Goal: Obtain resource: Download file/media

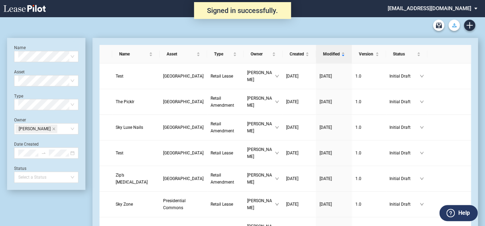
click at [453, 25] on use "Download Blank Form" at bounding box center [454, 25] width 5 height 4
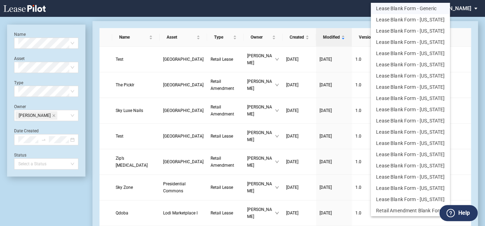
click at [406, 11] on button "Lease Blank Form - Generic" at bounding box center [410, 8] width 79 height 11
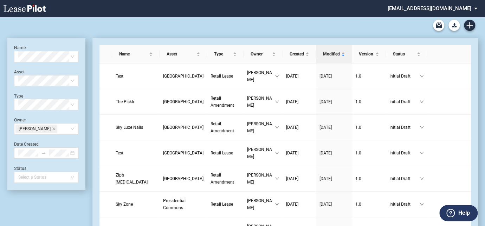
click at [474, 8] on md-select "cmidkiff@diamondlawpa.com Admin Area Settings Sign Out" at bounding box center [435, 8] width 96 height 16
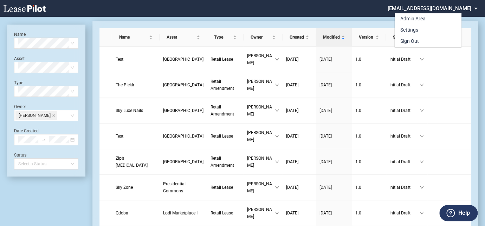
click at [354, 11] on md-backdrop at bounding box center [242, 121] width 485 height 243
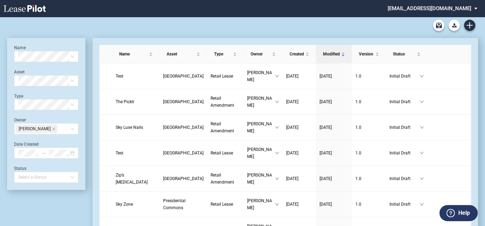
click at [476, 5] on md-select "[EMAIL_ADDRESS][DOMAIN_NAME]" at bounding box center [435, 8] width 96 height 16
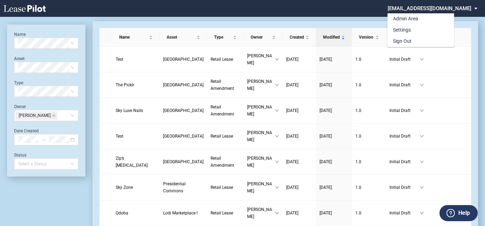
click at [378, 9] on md-backdrop at bounding box center [242, 121] width 485 height 243
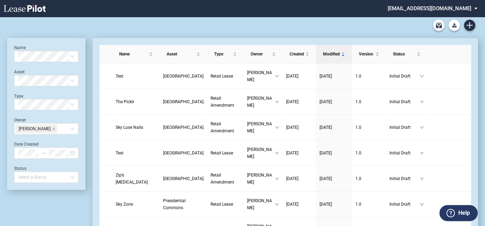
click at [476, 7] on md-select "[EMAIL_ADDRESS][DOMAIN_NAME]" at bounding box center [435, 8] width 96 height 16
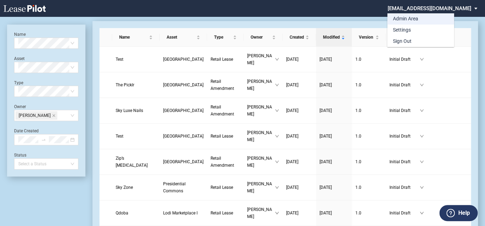
click at [404, 19] on div "Admin Area" at bounding box center [405, 18] width 25 height 7
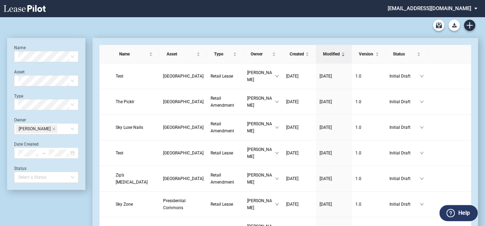
scroll to position [17, 0]
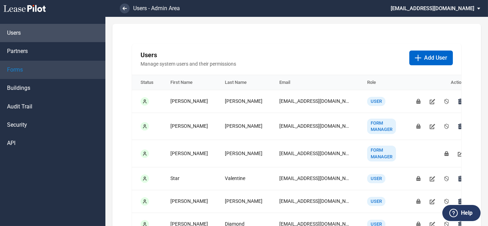
click at [23, 66] on link "Forms" at bounding box center [52, 70] width 105 height 18
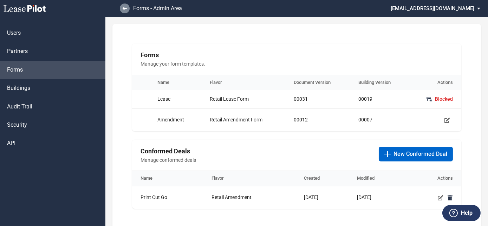
click at [124, 6] on link at bounding box center [125, 9] width 10 height 10
